Goal: Information Seeking & Learning: Learn about a topic

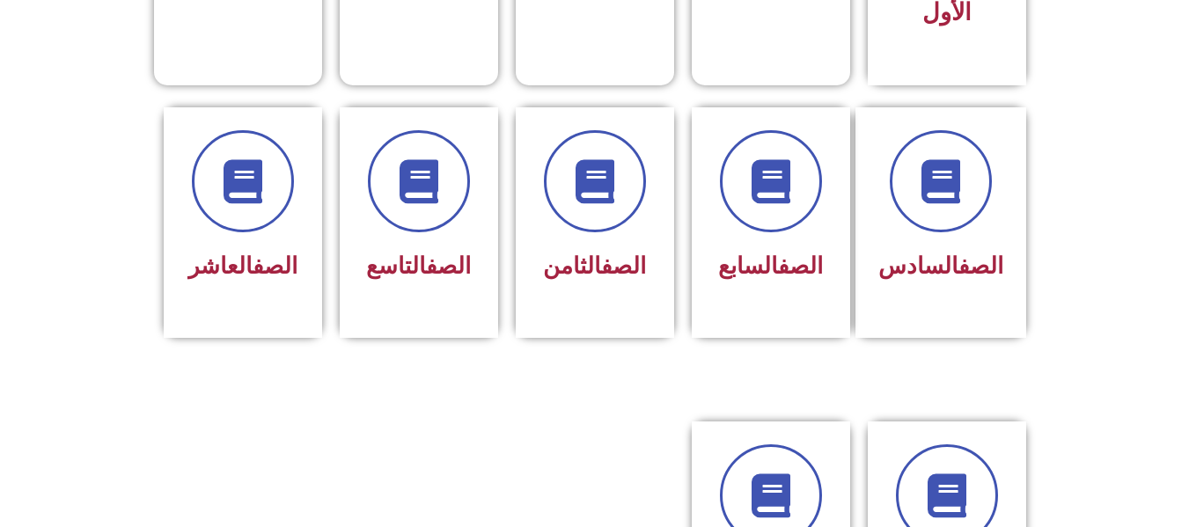
scroll to position [633, 0]
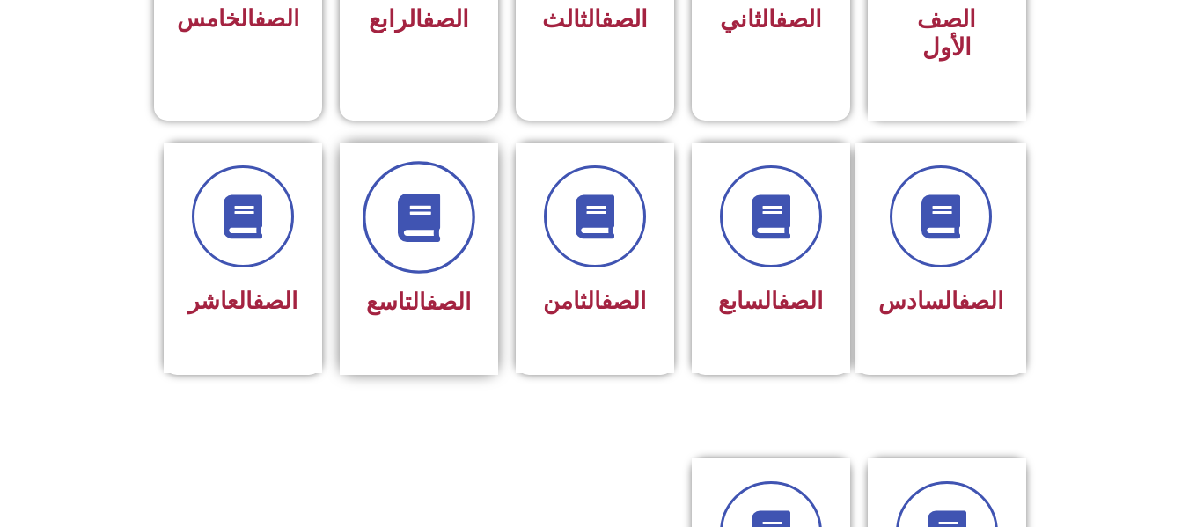
click at [421, 193] on icon at bounding box center [418, 217] width 48 height 48
click at [427, 206] on icon at bounding box center [418, 217] width 48 height 48
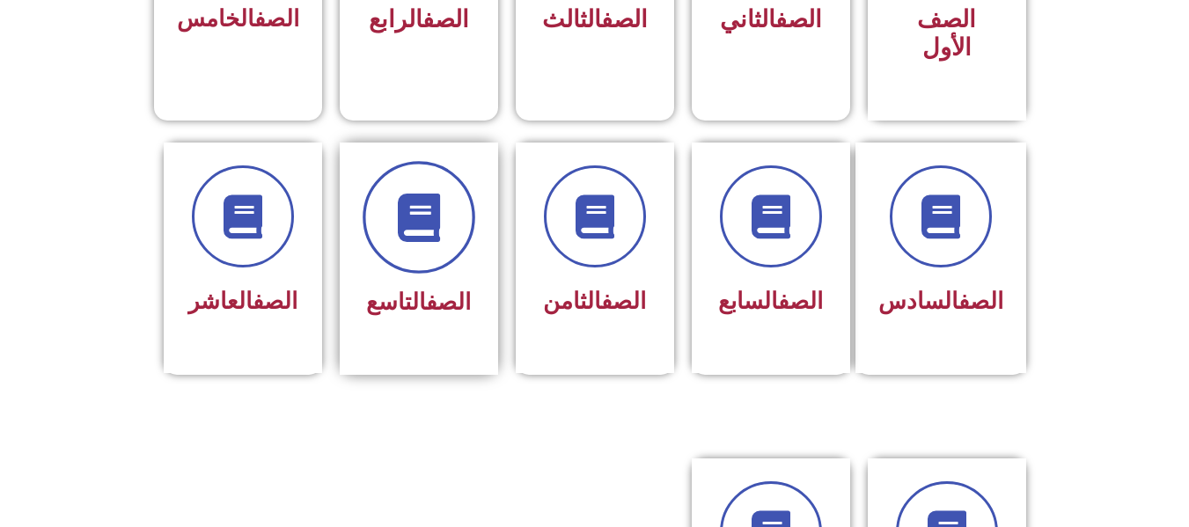
click at [427, 206] on icon at bounding box center [418, 217] width 48 height 48
click at [418, 228] on span at bounding box center [418, 217] width 113 height 113
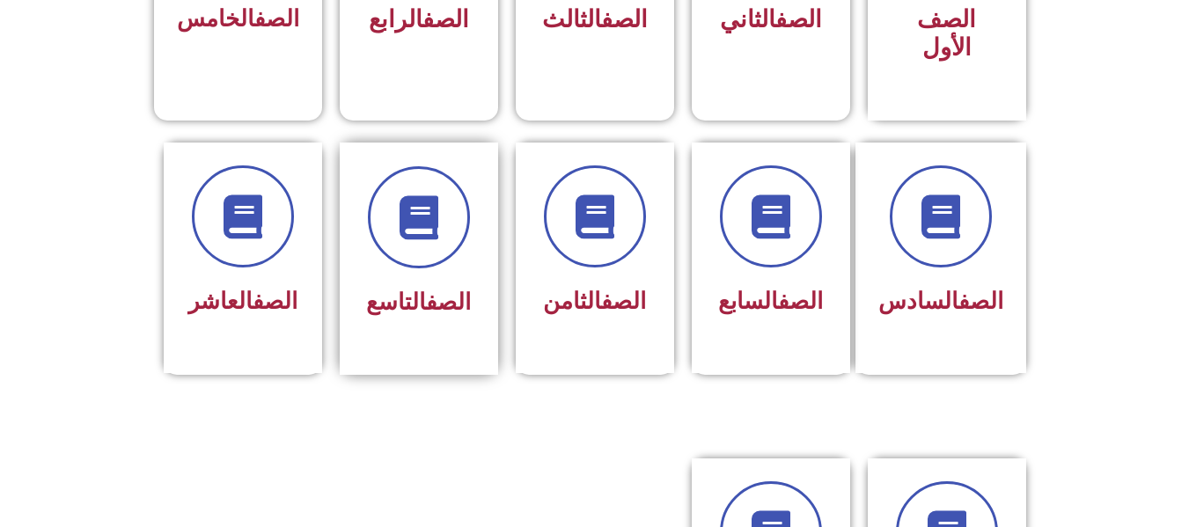
click at [412, 289] on span "الصف التاسع" at bounding box center [418, 302] width 105 height 26
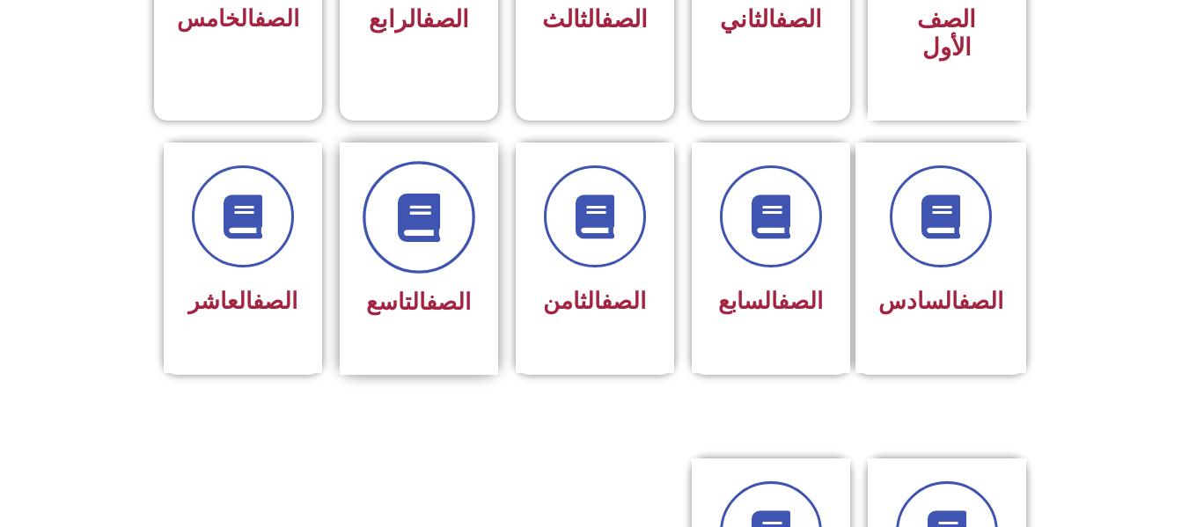
click at [425, 193] on icon at bounding box center [418, 217] width 48 height 48
click at [412, 193] on icon at bounding box center [418, 217] width 48 height 48
click at [428, 205] on icon at bounding box center [418, 217] width 48 height 48
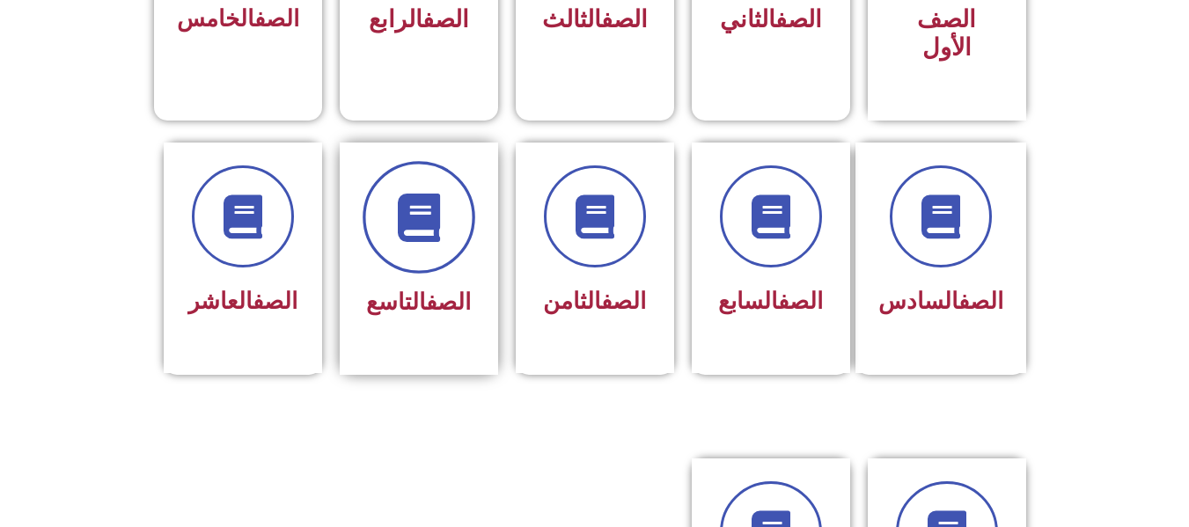
click at [428, 205] on icon at bounding box center [418, 217] width 48 height 48
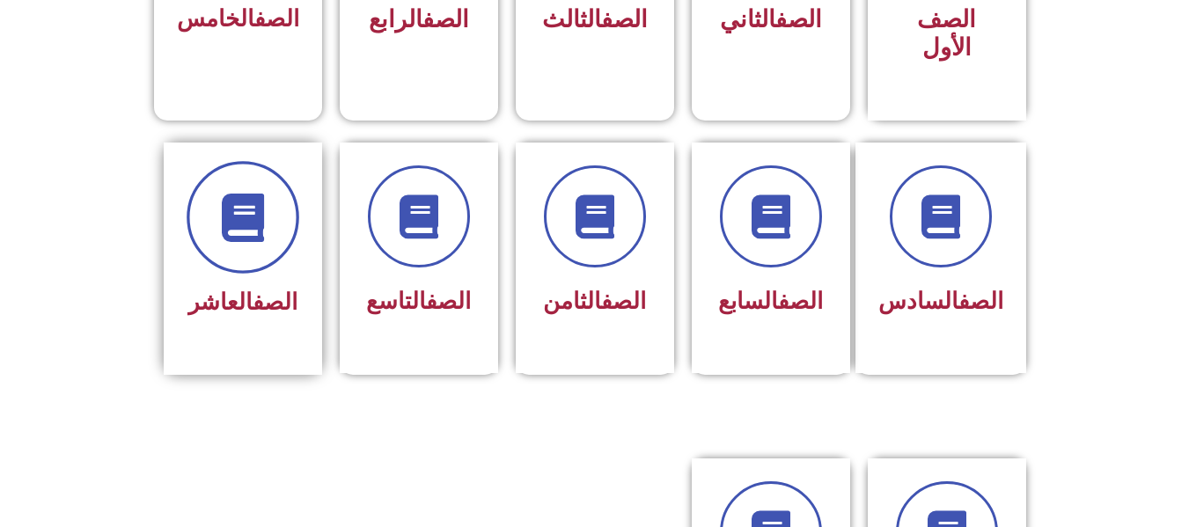
click at [261, 213] on span at bounding box center [243, 217] width 113 height 113
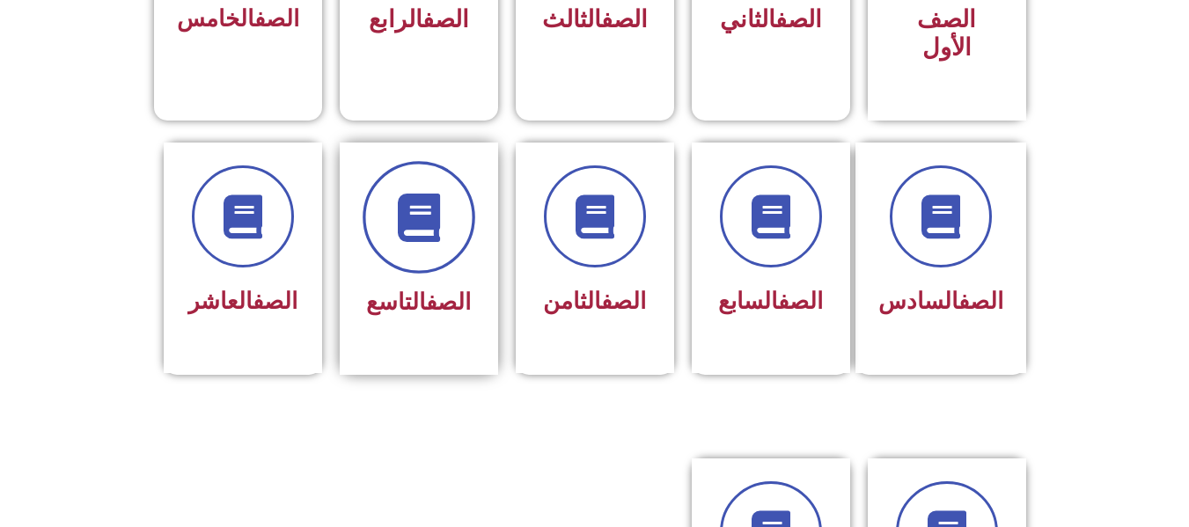
click at [431, 223] on span at bounding box center [418, 217] width 113 height 113
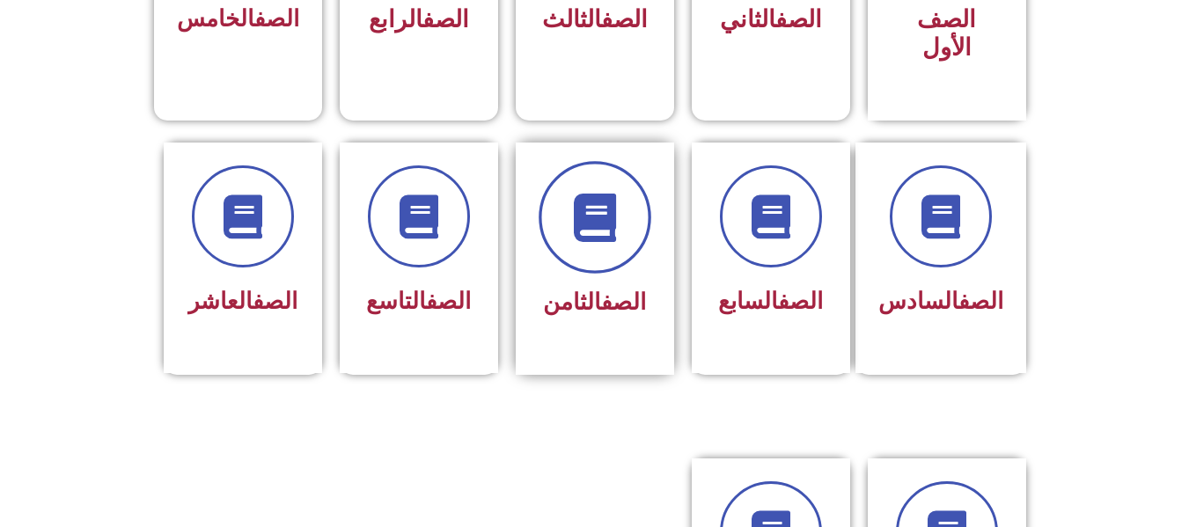
click at [582, 215] on span at bounding box center [594, 217] width 113 height 113
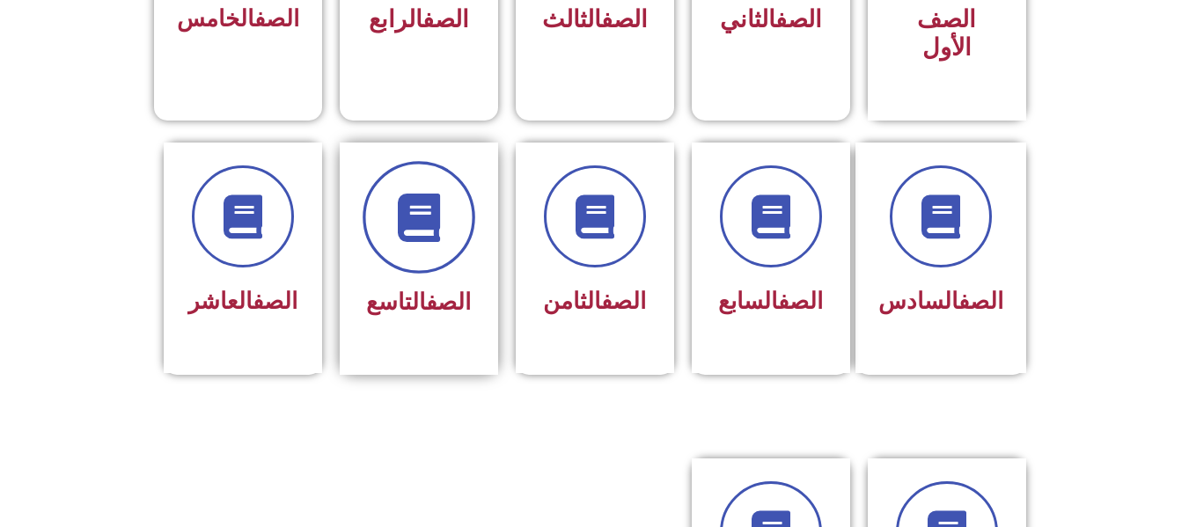
click at [429, 193] on icon at bounding box center [418, 217] width 48 height 48
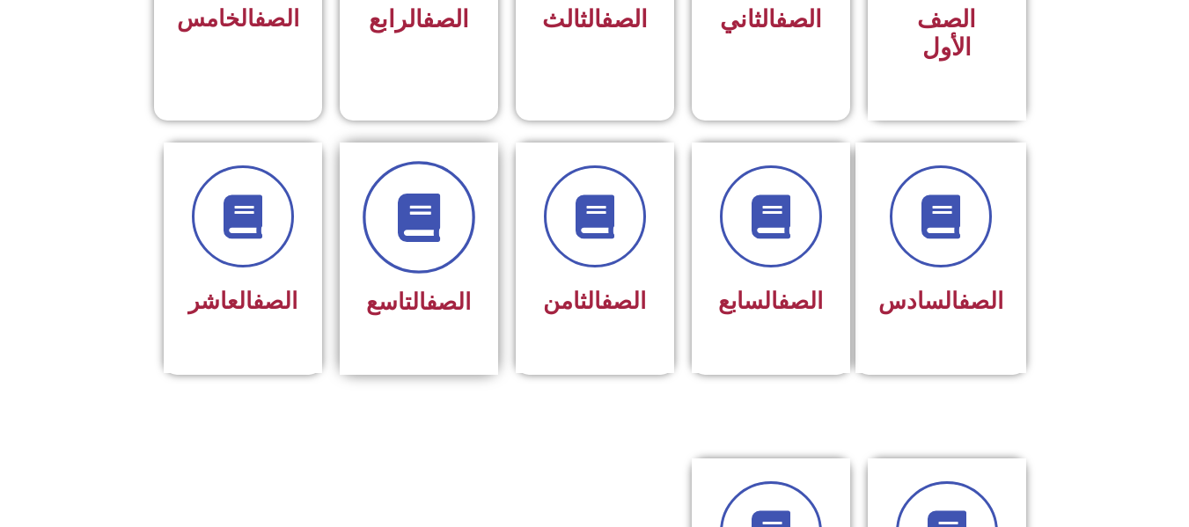
click at [429, 193] on icon at bounding box center [418, 217] width 48 height 48
click at [417, 223] on span at bounding box center [418, 217] width 113 height 113
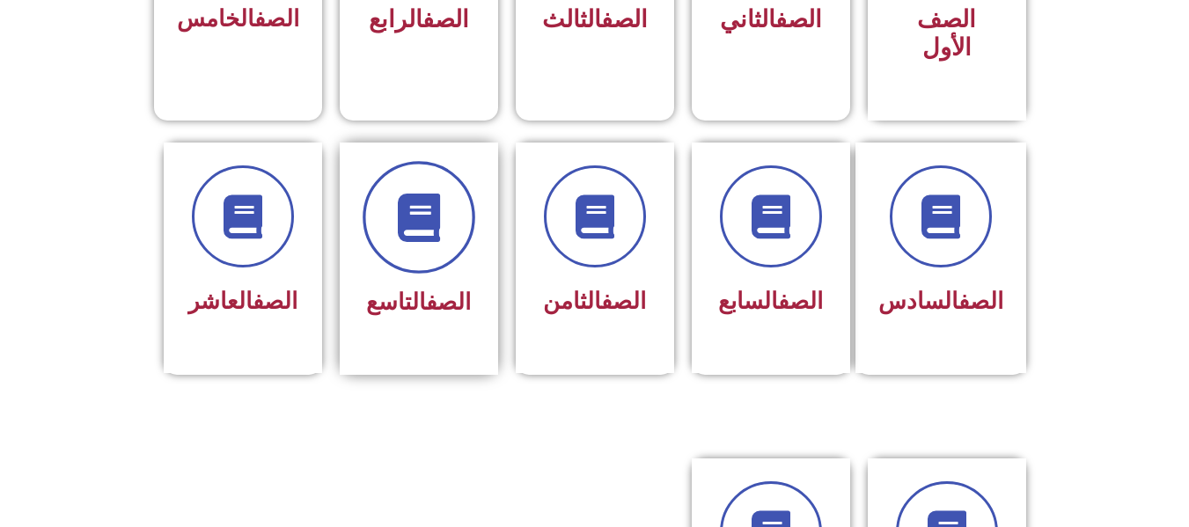
drag, startPoint x: 417, startPoint y: 223, endPoint x: 405, endPoint y: 193, distance: 32.3
click at [405, 193] on span at bounding box center [418, 217] width 113 height 113
click at [405, 193] on icon at bounding box center [418, 217] width 48 height 48
click at [435, 196] on icon at bounding box center [418, 217] width 48 height 48
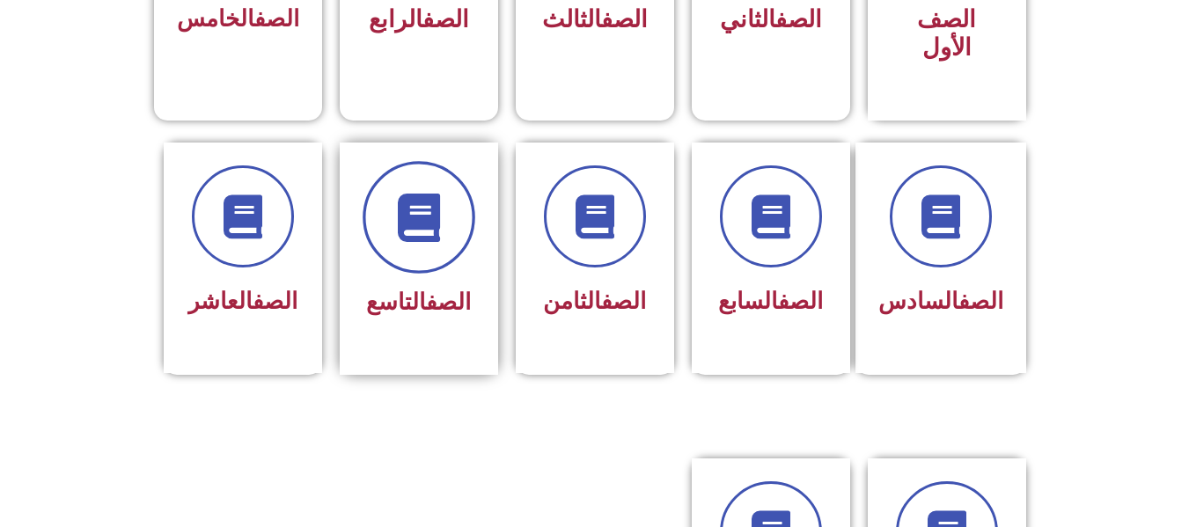
click at [435, 196] on icon at bounding box center [418, 217] width 48 height 48
click at [435, 195] on icon at bounding box center [418, 217] width 48 height 48
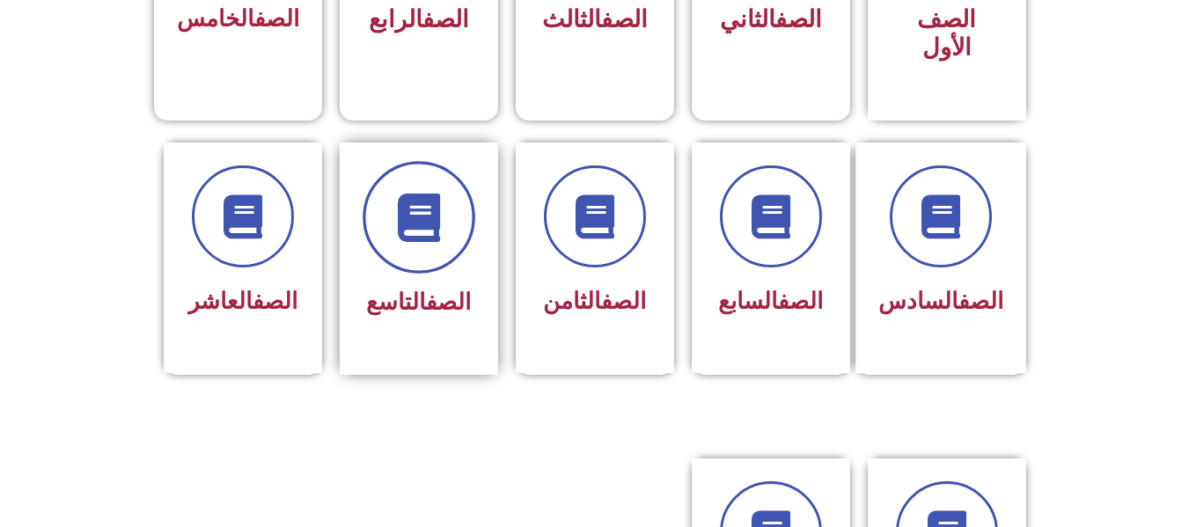
click at [435, 195] on icon at bounding box center [418, 217] width 48 height 48
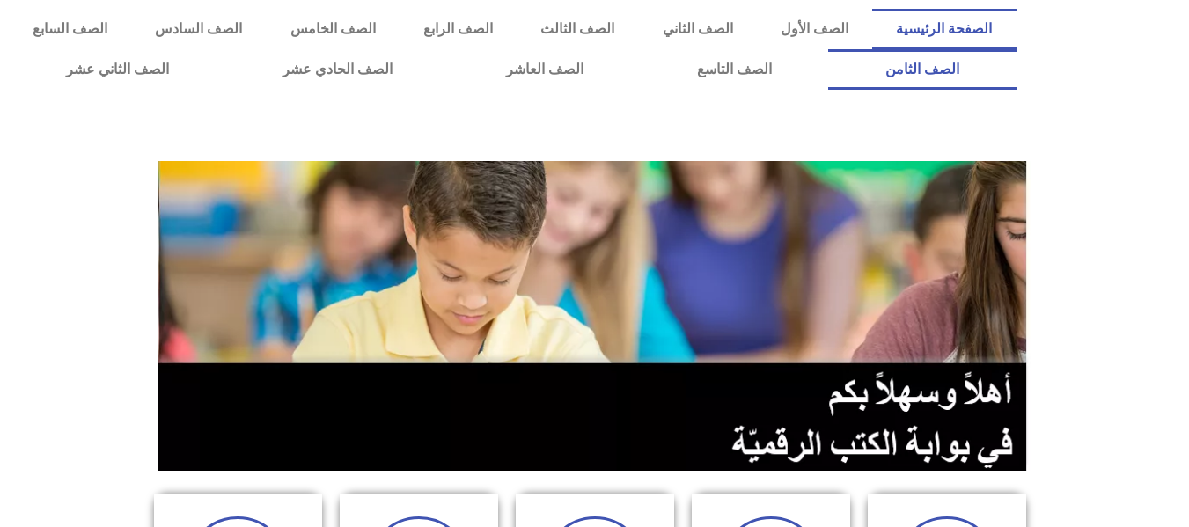
click at [828, 49] on link "الصف الثامن" at bounding box center [921, 69] width 187 height 40
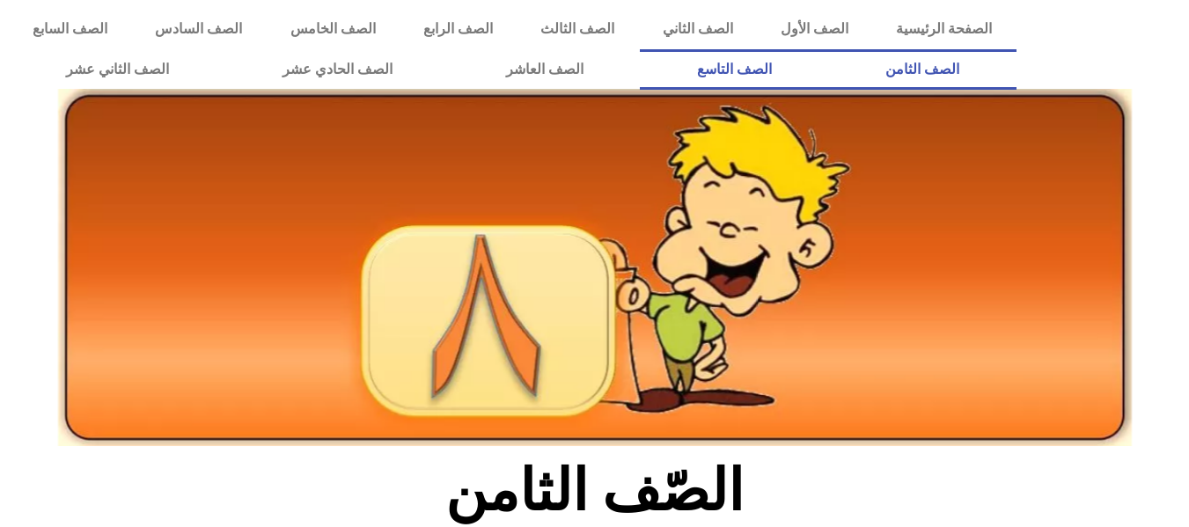
click at [640, 49] on link "الصف التاسع" at bounding box center [734, 69] width 188 height 40
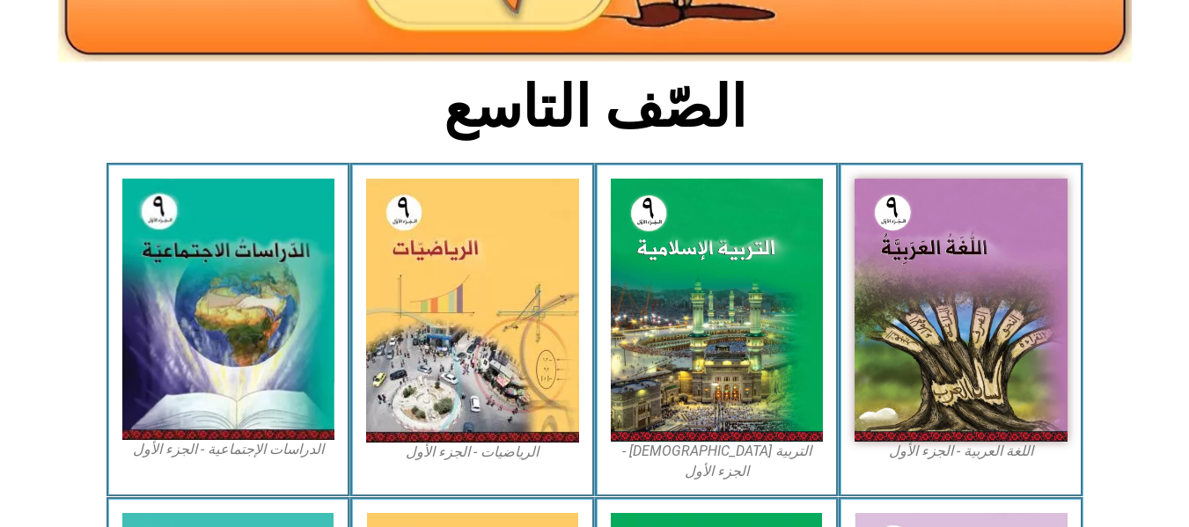
scroll to position [387, 0]
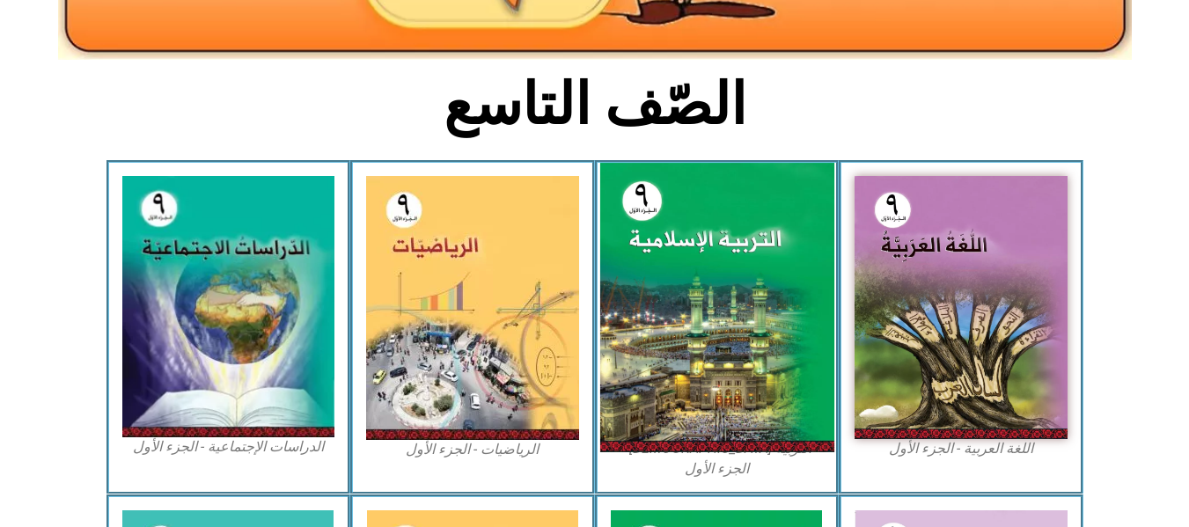
click at [673, 267] on img at bounding box center [716, 307] width 234 height 289
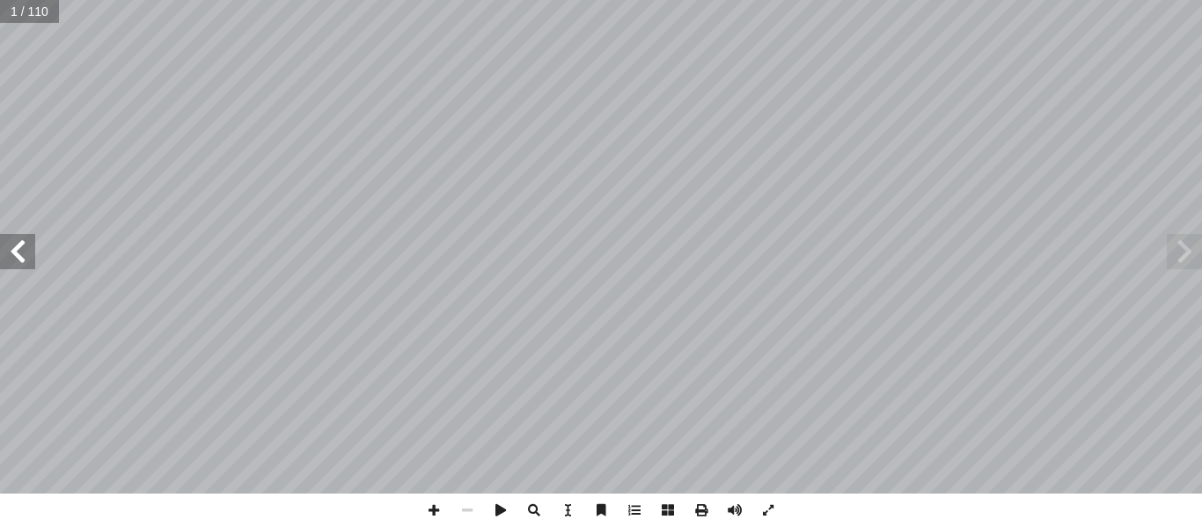
click at [24, 243] on span at bounding box center [17, 251] width 35 height 35
click at [435, 507] on span at bounding box center [433, 510] width 33 height 33
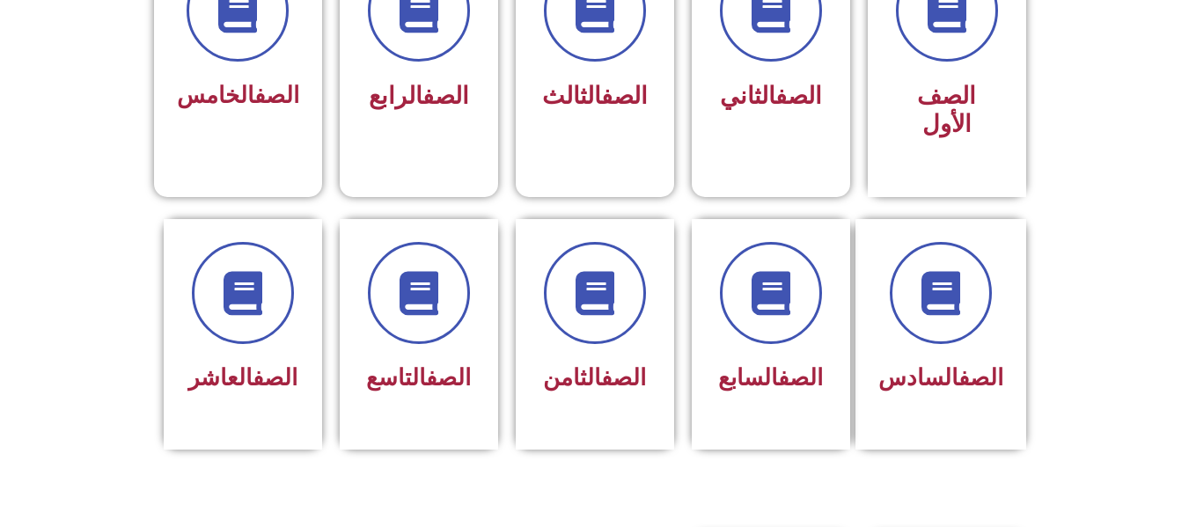
scroll to position [563, 0]
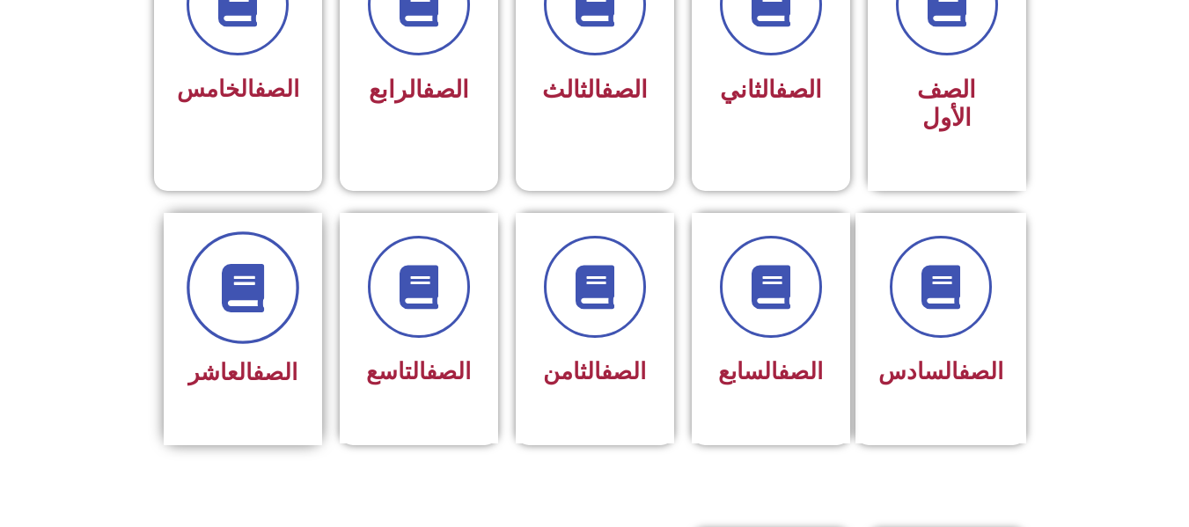
click at [232, 272] on icon at bounding box center [242, 287] width 48 height 48
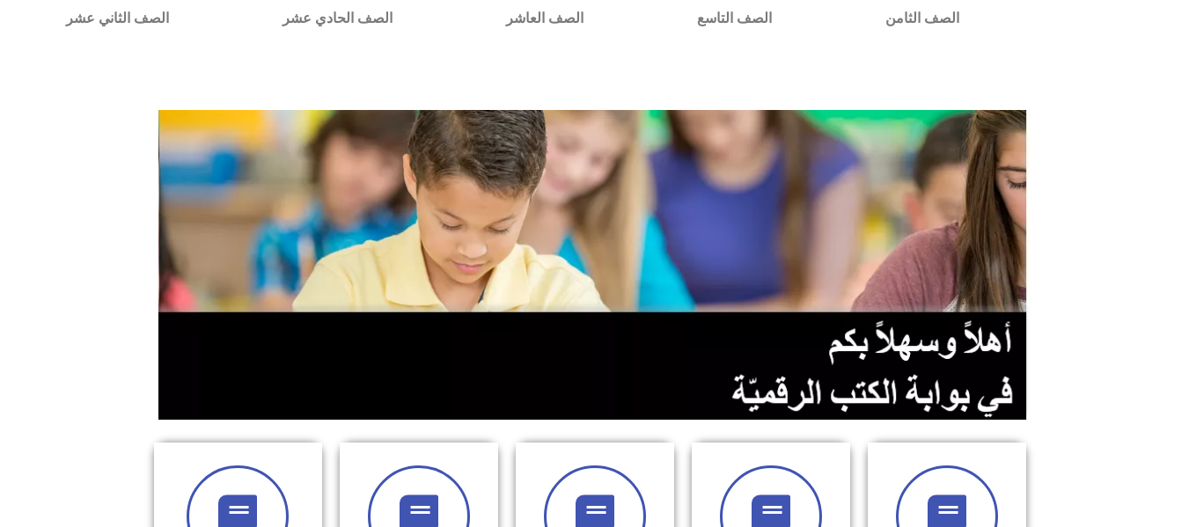
scroll to position [0, 0]
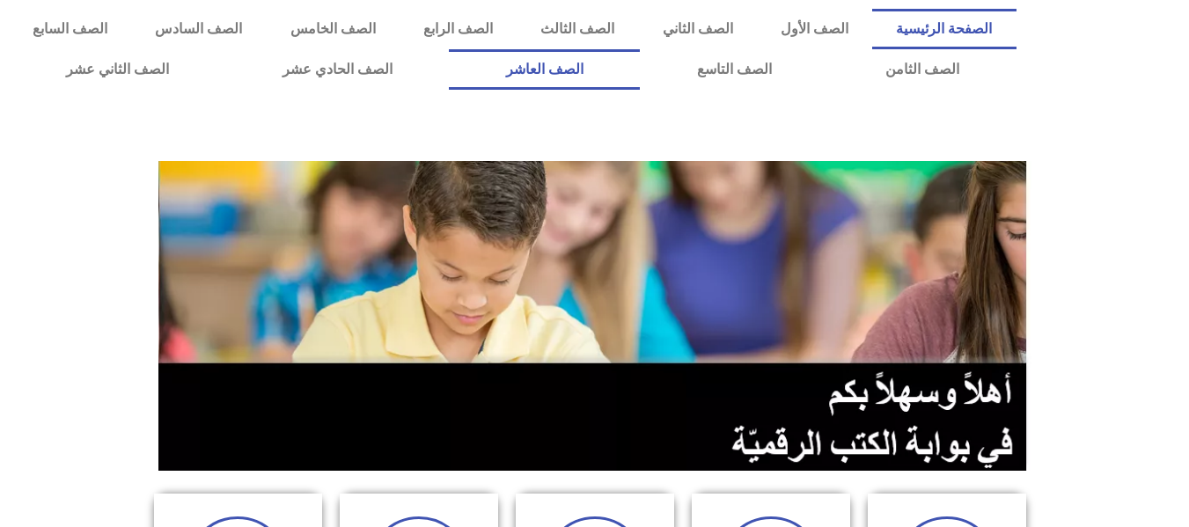
click at [640, 62] on link "الصف العاشر" at bounding box center [544, 69] width 191 height 40
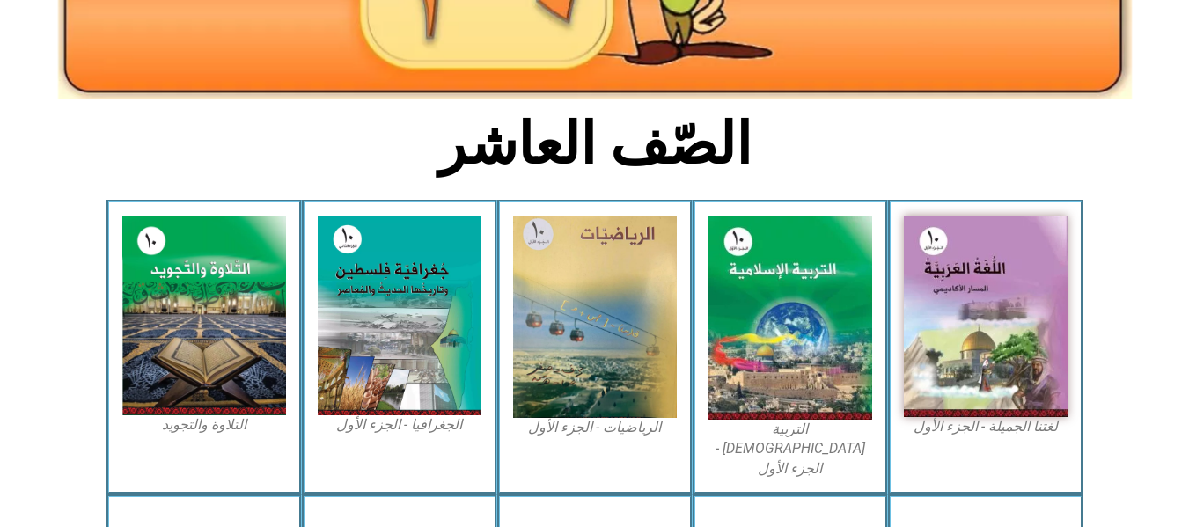
scroll to position [352, 0]
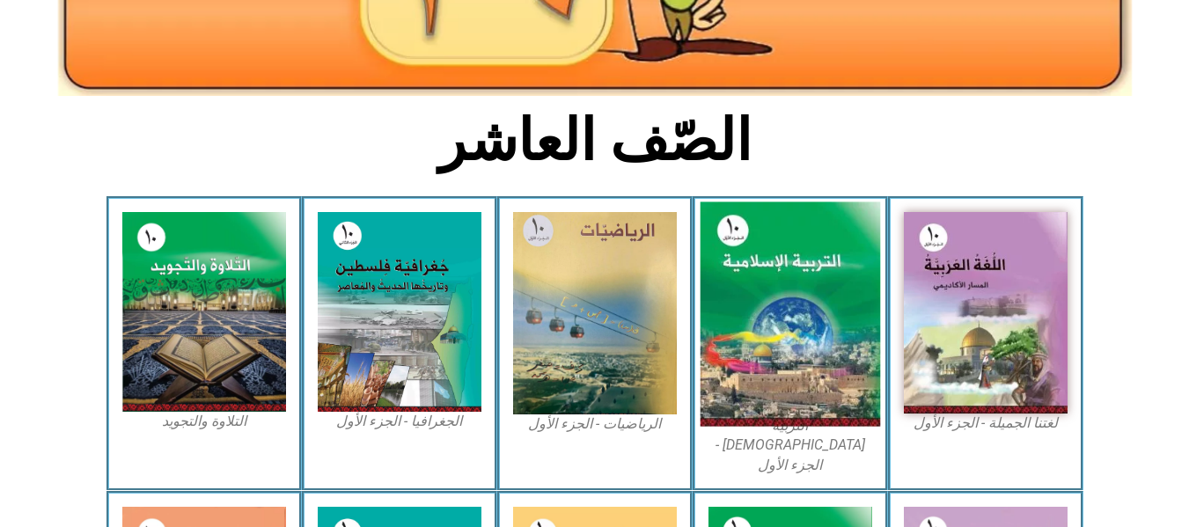
click at [811, 352] on img at bounding box center [789, 314] width 180 height 224
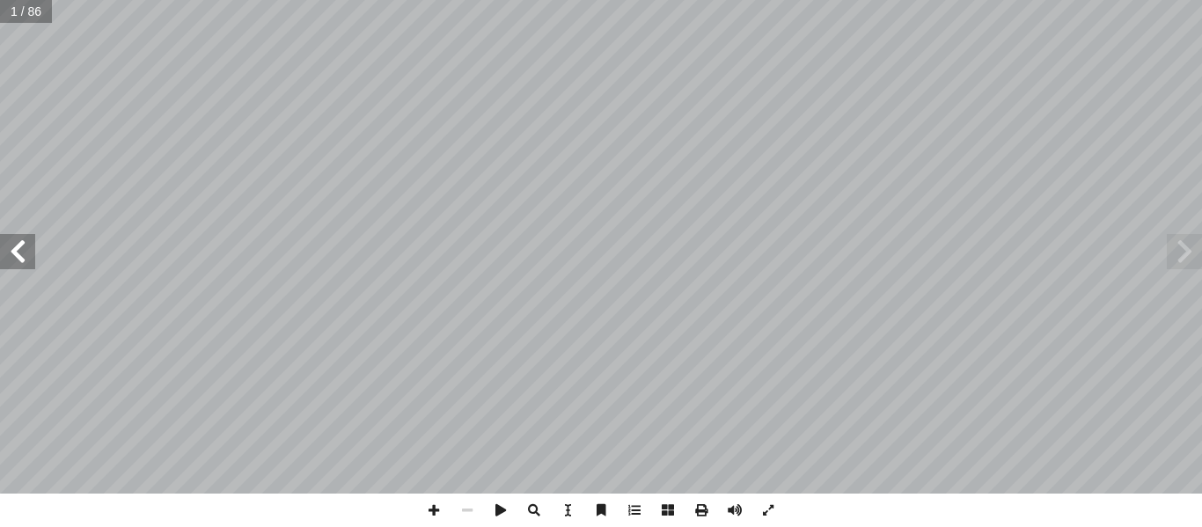
click at [19, 257] on span at bounding box center [17, 251] width 35 height 35
click at [427, 503] on span at bounding box center [433, 510] width 33 height 33
click at [441, 505] on span at bounding box center [433, 510] width 33 height 33
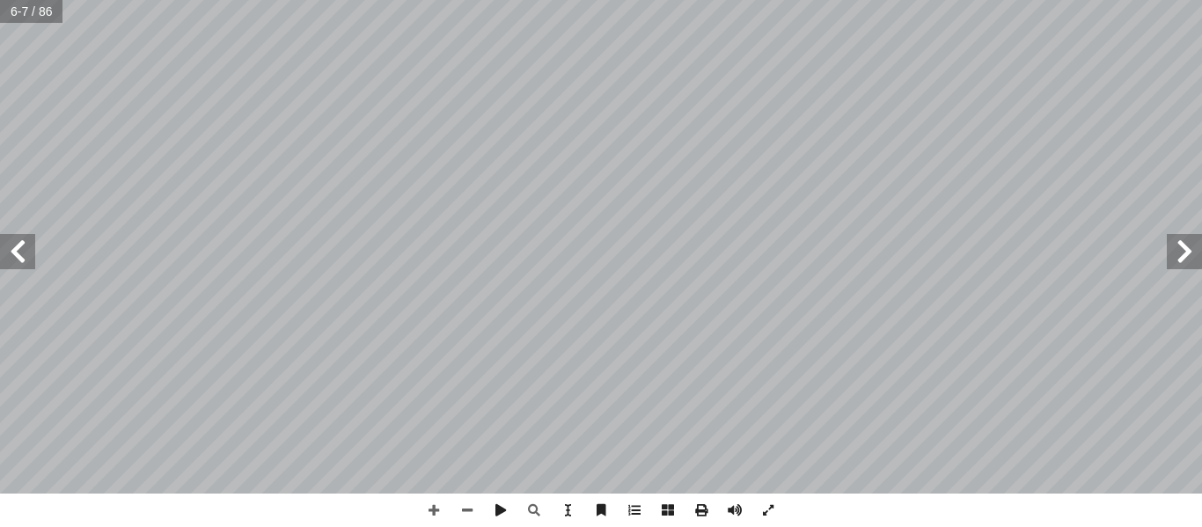
click at [23, 251] on span at bounding box center [17, 251] width 35 height 35
click at [469, 511] on span at bounding box center [466, 510] width 33 height 33
click at [465, 513] on span at bounding box center [466, 510] width 33 height 33
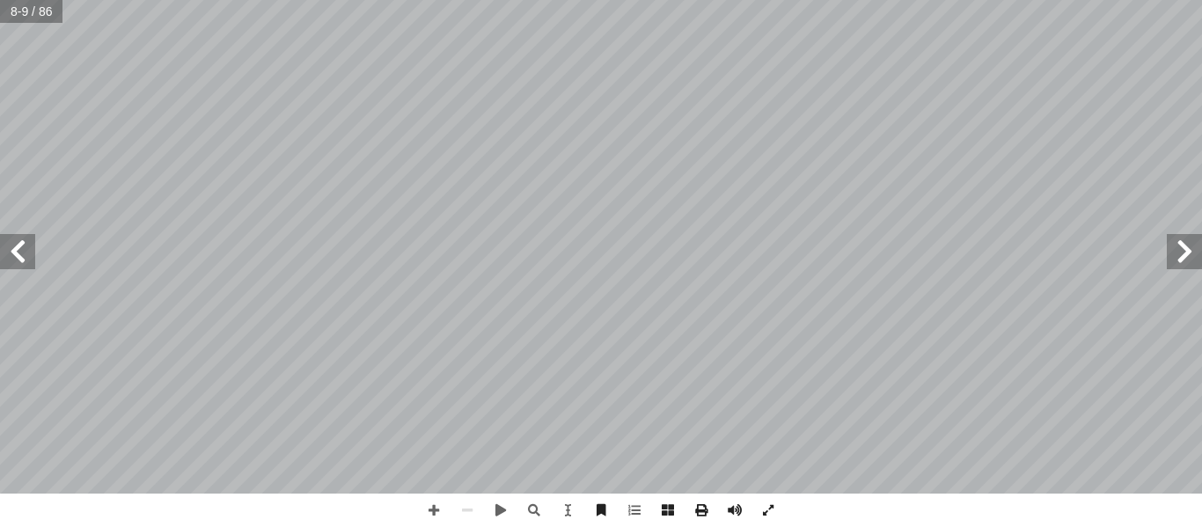
click at [13, 246] on span at bounding box center [17, 251] width 35 height 35
click at [1179, 261] on span at bounding box center [1184, 251] width 35 height 35
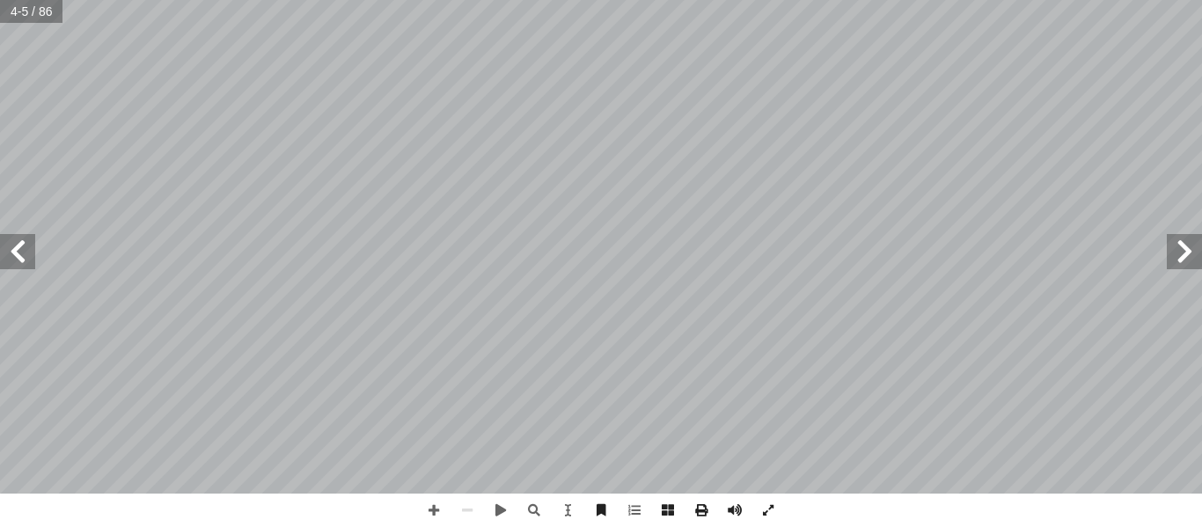
click at [1179, 261] on span at bounding box center [1184, 251] width 35 height 35
click at [28, 246] on span at bounding box center [17, 251] width 35 height 35
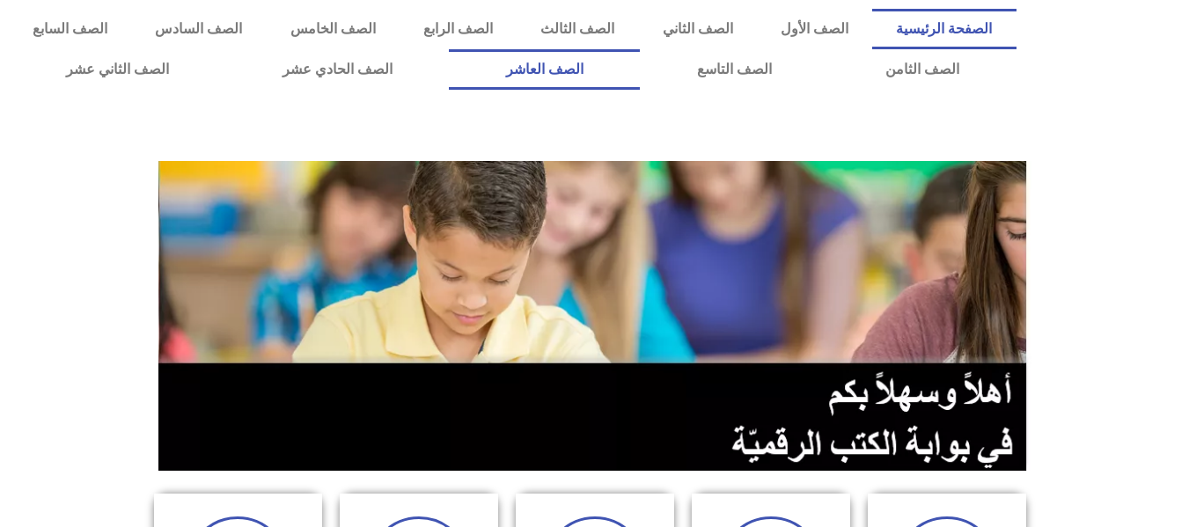
click at [640, 72] on link "الصف العاشر" at bounding box center [544, 69] width 191 height 40
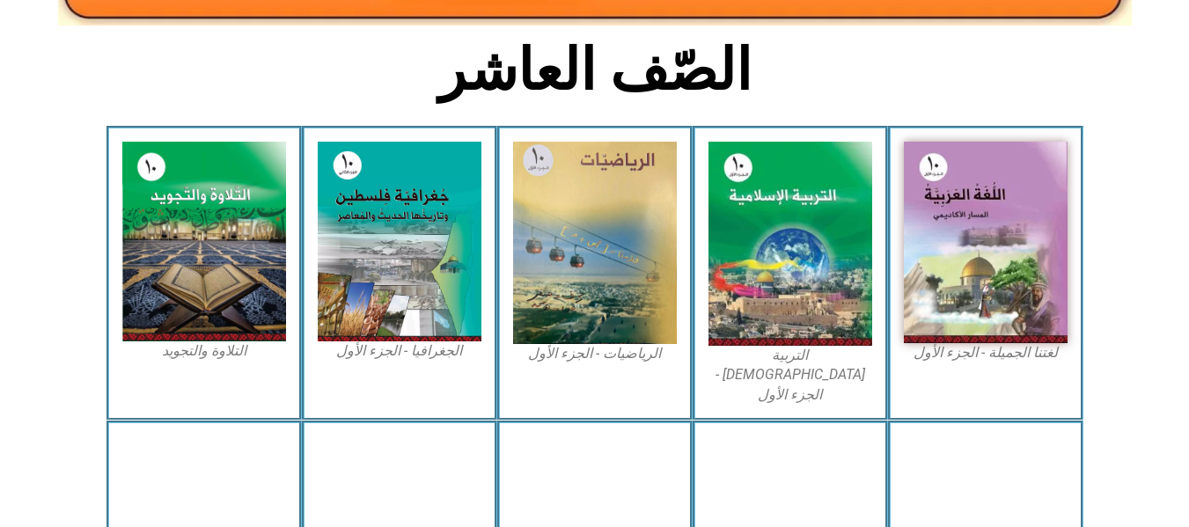
scroll to position [457, 0]
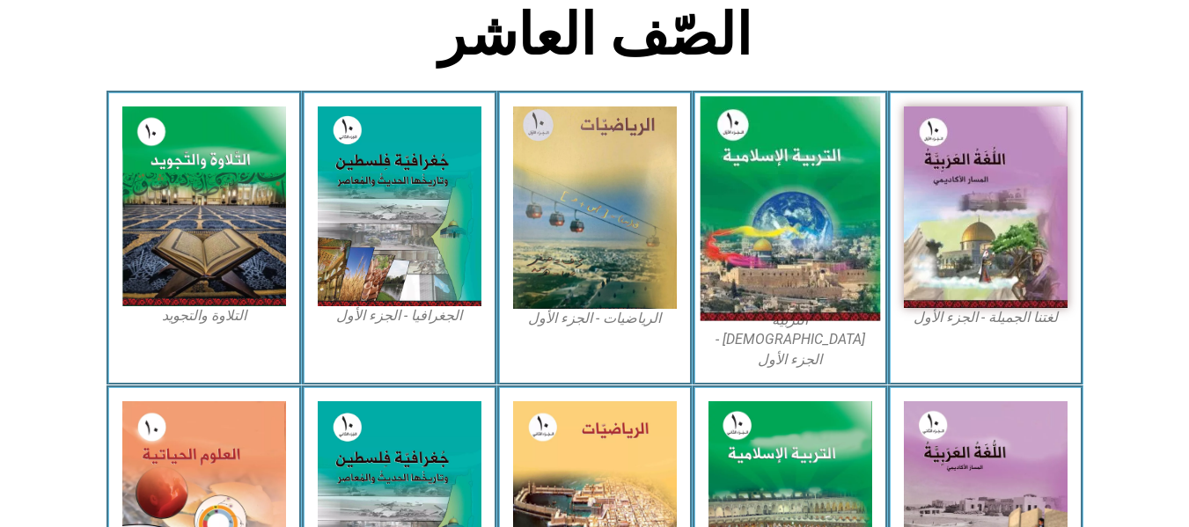
click at [795, 190] on img at bounding box center [789, 209] width 180 height 224
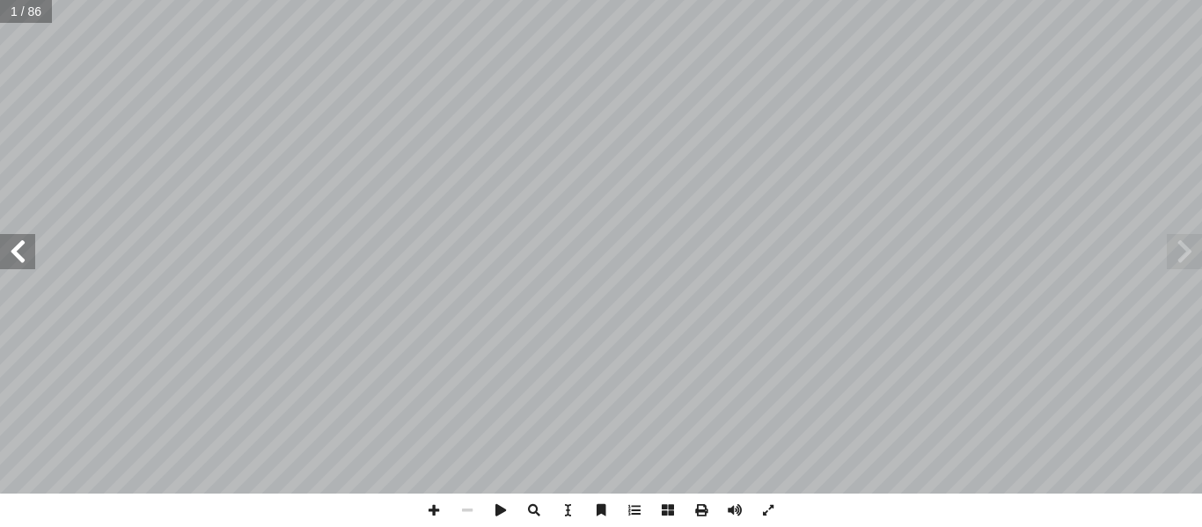
click at [26, 250] on span at bounding box center [17, 251] width 35 height 35
click at [435, 501] on span at bounding box center [433, 510] width 33 height 33
click at [22, 253] on span at bounding box center [17, 251] width 35 height 35
click at [26, 247] on span at bounding box center [17, 251] width 35 height 35
